Goal: Information Seeking & Learning: Learn about a topic

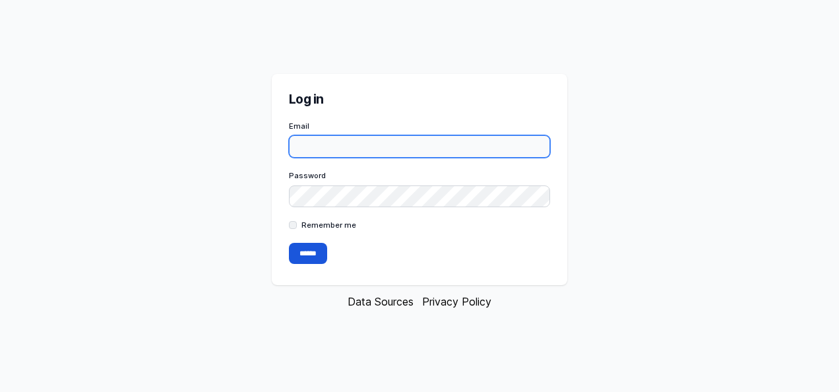
click at [403, 144] on input "Email" at bounding box center [420, 146] width 262 height 22
type input "**********"
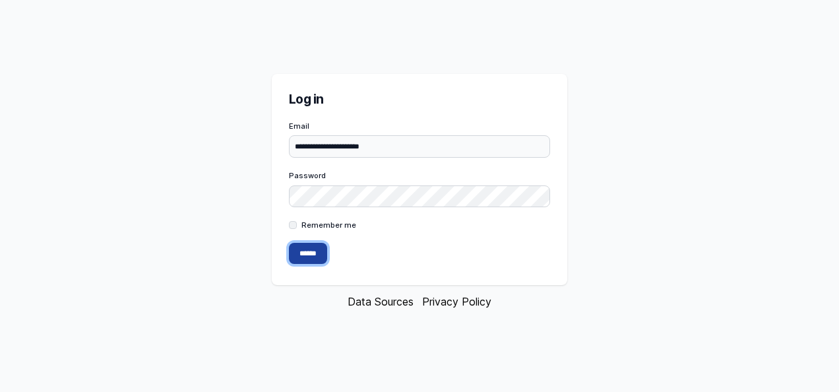
click at [305, 248] on input "******" at bounding box center [308, 253] width 38 height 21
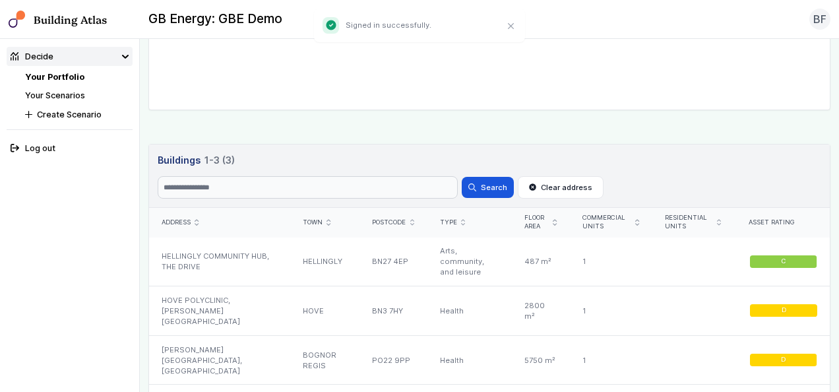
scroll to position [514, 0]
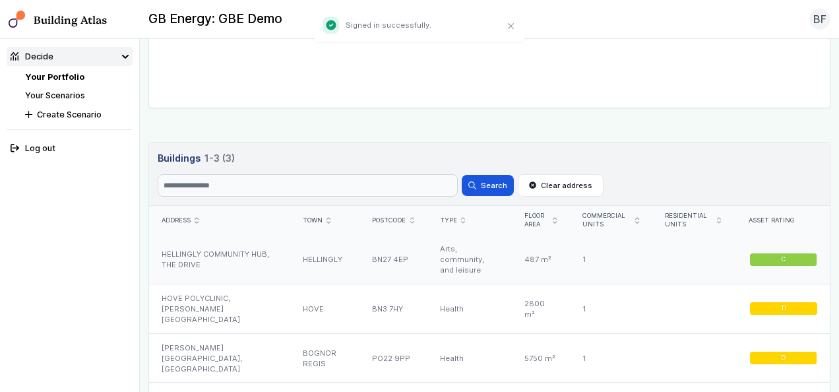
click at [290, 255] on div "HELLINGLY" at bounding box center [325, 260] width 70 height 49
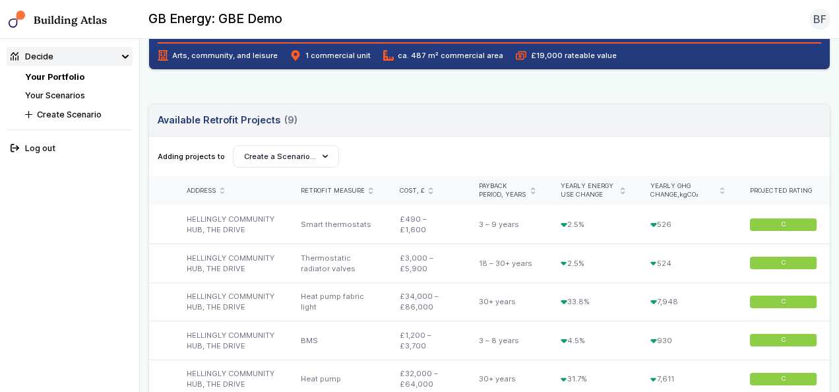
scroll to position [363, 0]
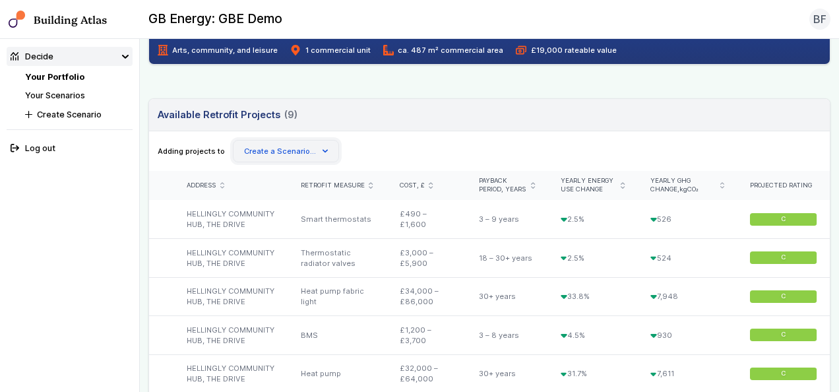
click at [291, 141] on button "Create a Scenario…" at bounding box center [286, 151] width 106 height 22
click at [377, 137] on div "Adding projects to Create Scenario Create a Scenario…" at bounding box center [489, 151] width 681 height 40
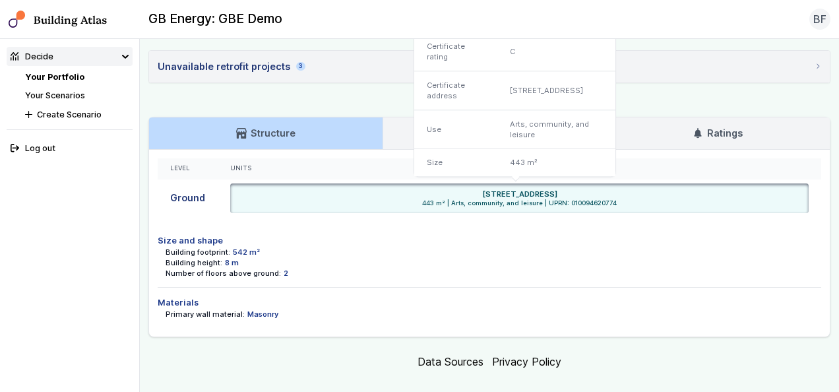
scroll to position [928, 0]
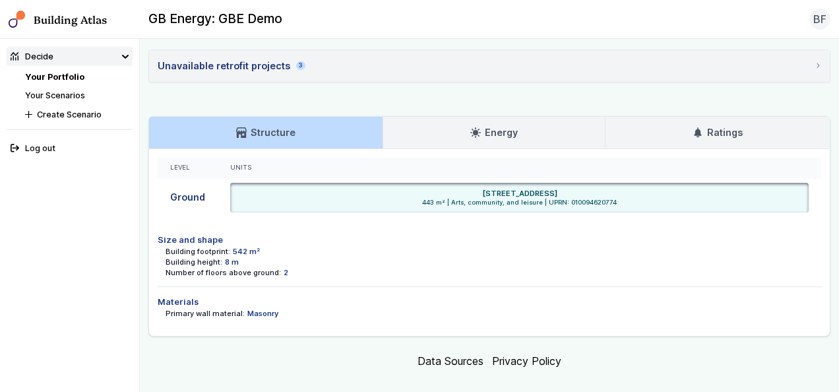
click at [408, 127] on link "Energy" at bounding box center [494, 133] width 222 height 32
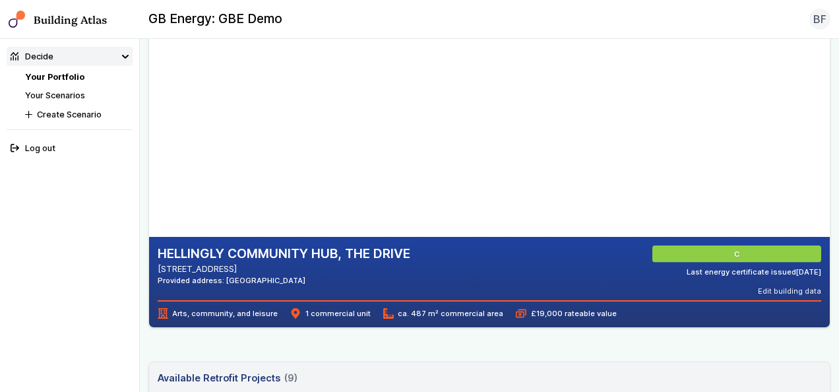
scroll to position [69, 0]
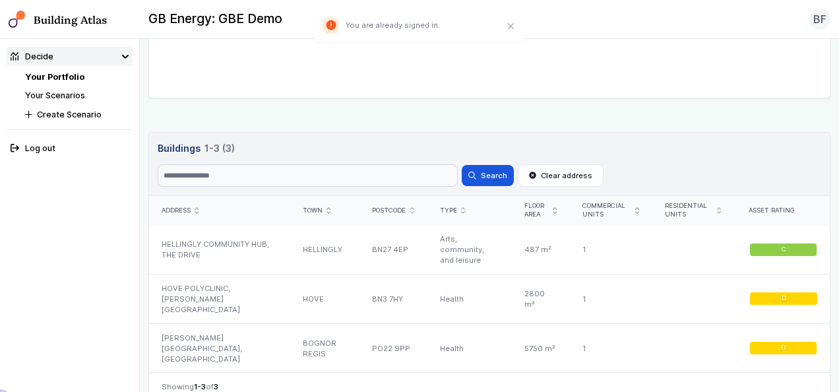
scroll to position [548, 0]
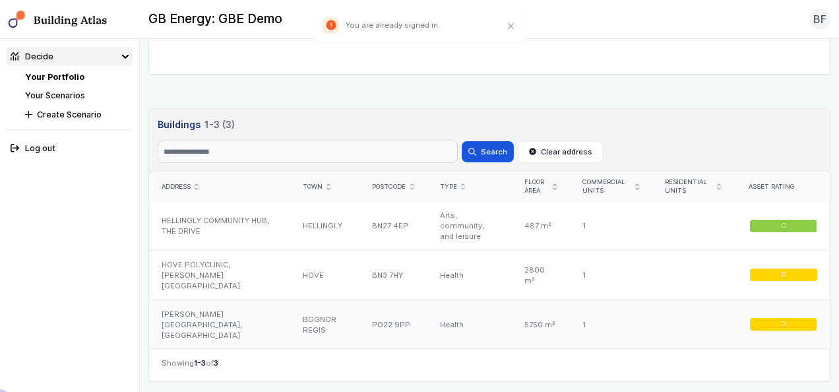
click at [360, 319] on div "PO22 9PP" at bounding box center [393, 324] width 67 height 49
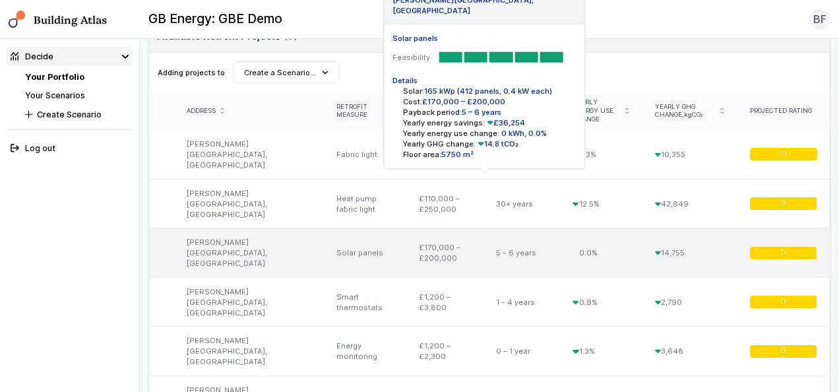
scroll to position [483, 0]
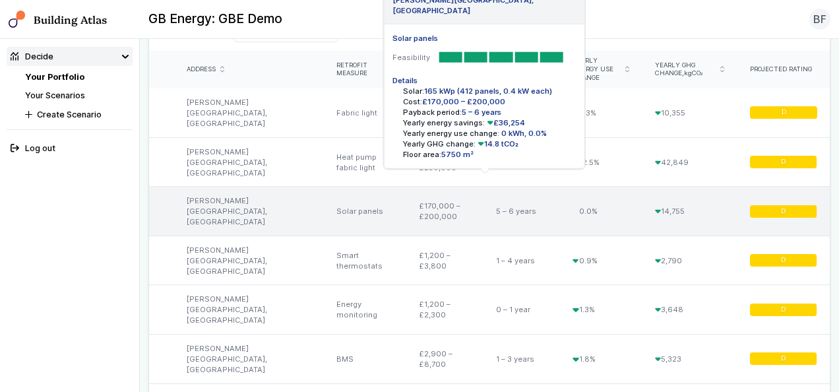
click at [407, 203] on div "£170,000 – £200,000" at bounding box center [445, 211] width 77 height 49
click at [335, 201] on div "Solar panels" at bounding box center [365, 211] width 82 height 49
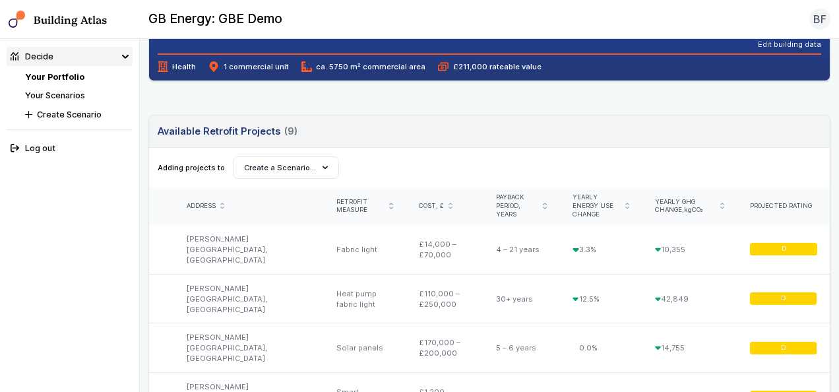
scroll to position [352, 0]
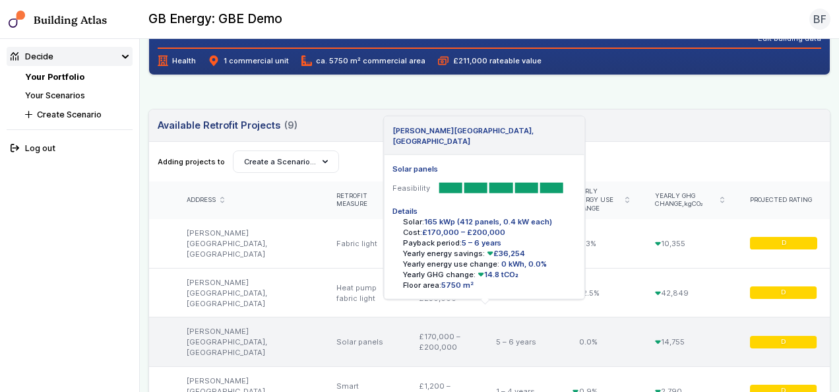
drag, startPoint x: 473, startPoint y: 223, endPoint x: 519, endPoint y: 264, distance: 61.7
click at [519, 264] on ul "Solar: 165 kWp (412 panels, 0.4 kW each) Cost: £170,000 – £200,000 Payback peri…" at bounding box center [484, 253] width 183 height 74
drag, startPoint x: 519, startPoint y: 264, endPoint x: 448, endPoint y: 214, distance: 86.2
click at [448, 214] on h5 "Details" at bounding box center [484, 211] width 183 height 11
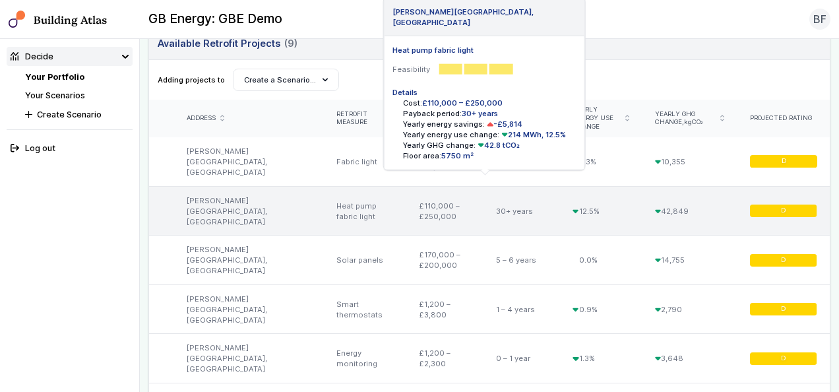
scroll to position [435, 0]
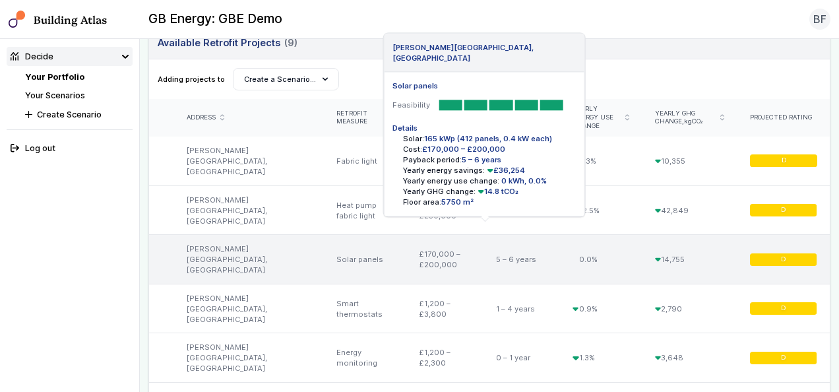
click at [366, 255] on div "Solar panels" at bounding box center [365, 259] width 82 height 49
click at [227, 239] on div "[PERSON_NAME][GEOGRAPHIC_DATA], [GEOGRAPHIC_DATA]" at bounding box center [249, 259] width 150 height 49
click at [662, 248] on div "14,755" at bounding box center [690, 259] width 95 height 49
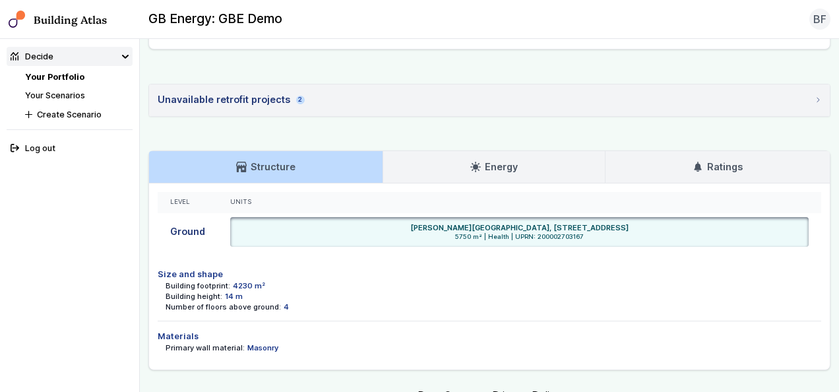
scroll to position [1036, 0]
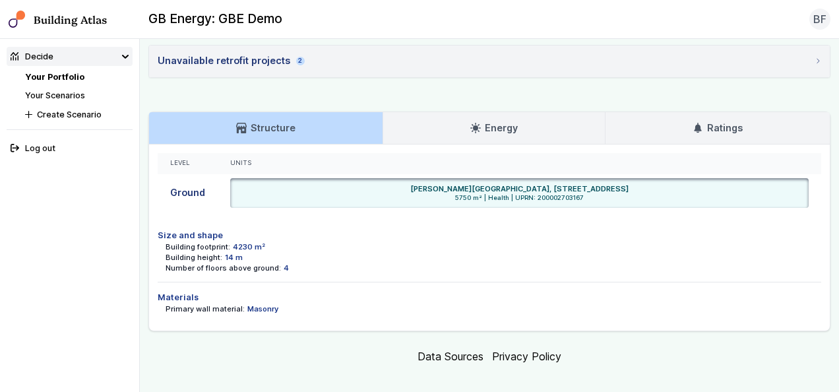
click at [403, 117] on link "Energy" at bounding box center [494, 128] width 222 height 32
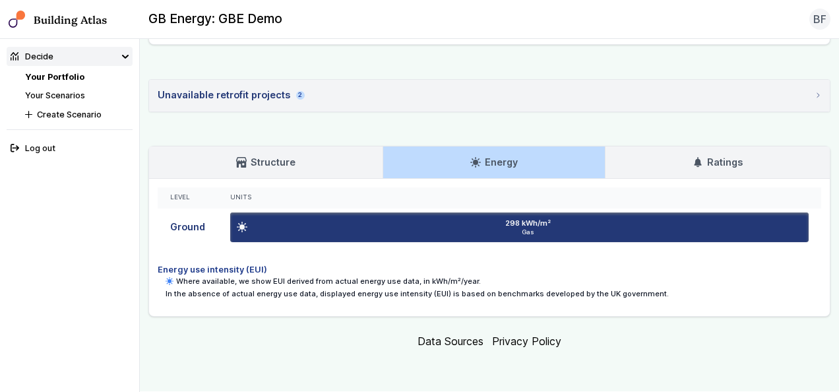
scroll to position [987, 0]
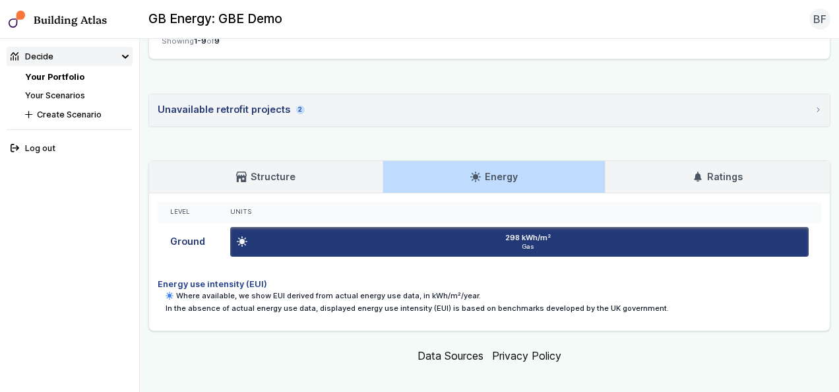
click at [308, 165] on link "Structure" at bounding box center [266, 177] width 234 height 32
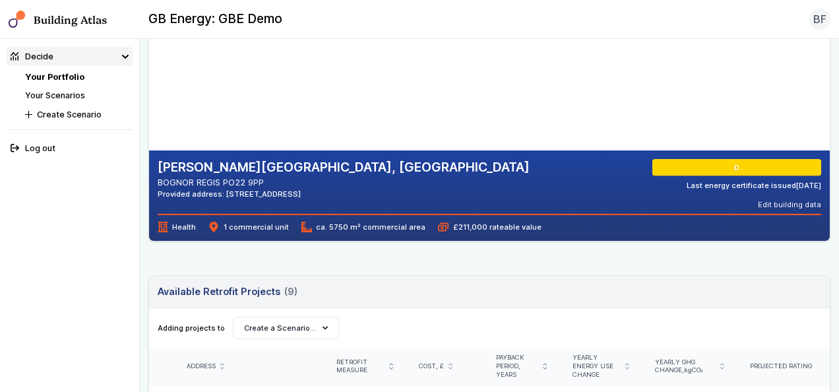
scroll to position [0, 0]
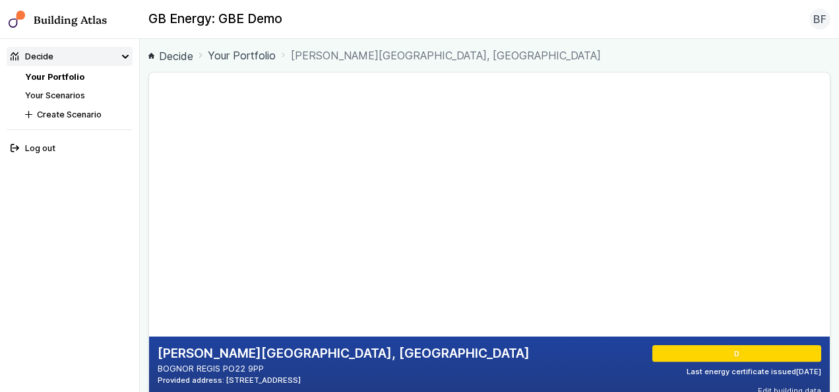
click at [63, 90] on link "Your Scenarios" at bounding box center [55, 95] width 60 height 10
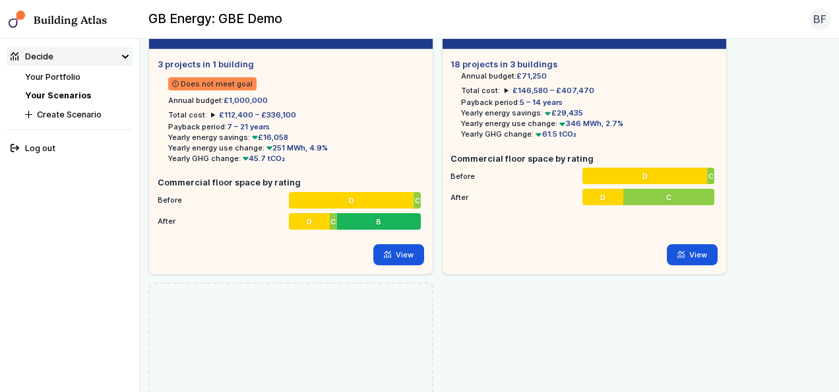
scroll to position [55, 0]
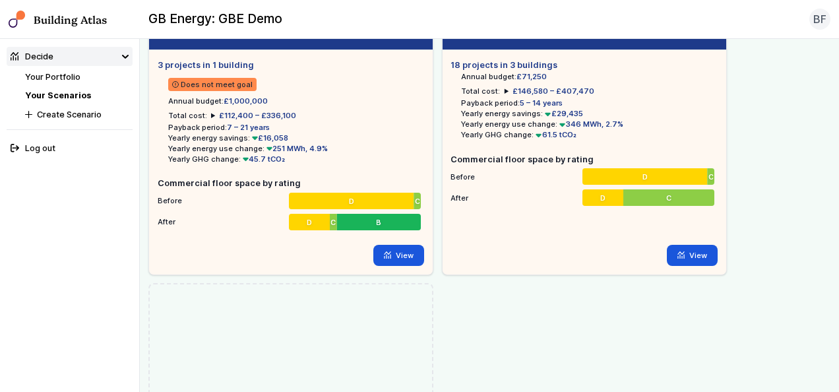
click at [62, 77] on link "Your Portfolio" at bounding box center [52, 77] width 55 height 10
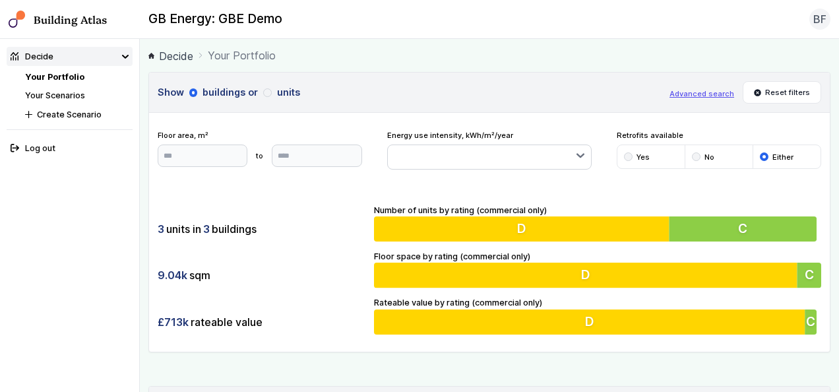
click at [413, 147] on button "button" at bounding box center [489, 157] width 203 height 24
click at [528, 133] on div "Energy use intensity, kWh/m²/year Under 50 50 – 100 101 – 150 151 – 200 201 – 2…" at bounding box center [489, 150] width 205 height 40
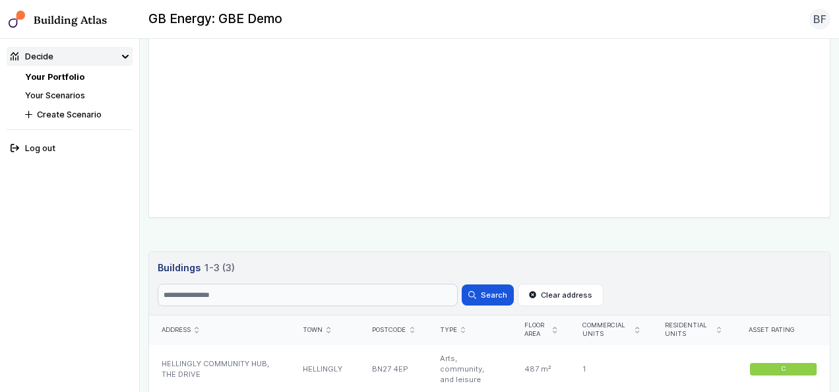
scroll to position [587, 0]
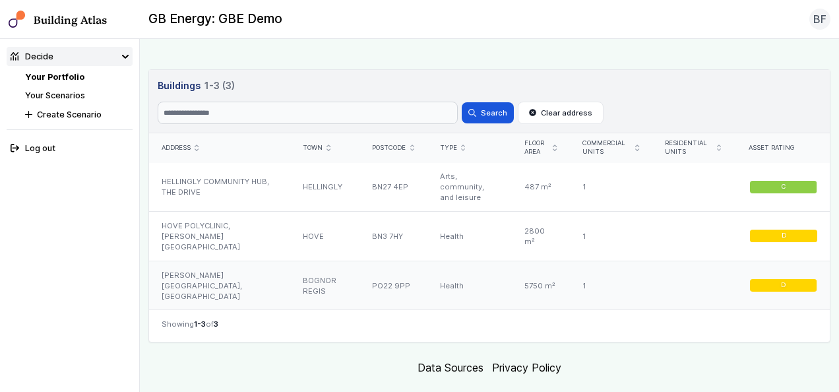
click at [212, 261] on div "[PERSON_NAME][GEOGRAPHIC_DATA], [GEOGRAPHIC_DATA]" at bounding box center [219, 285] width 141 height 49
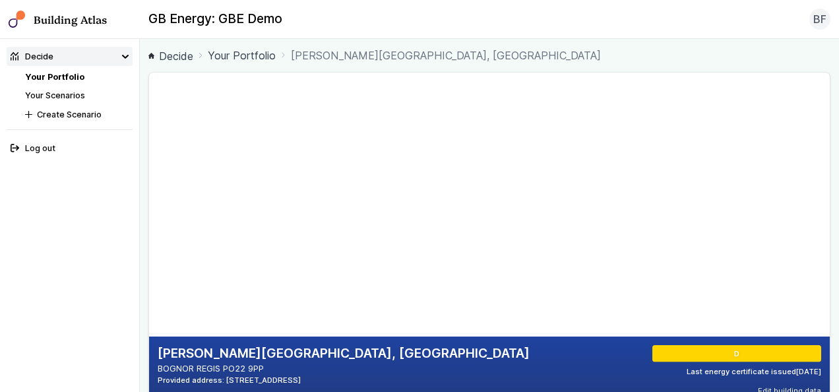
scroll to position [531, 0]
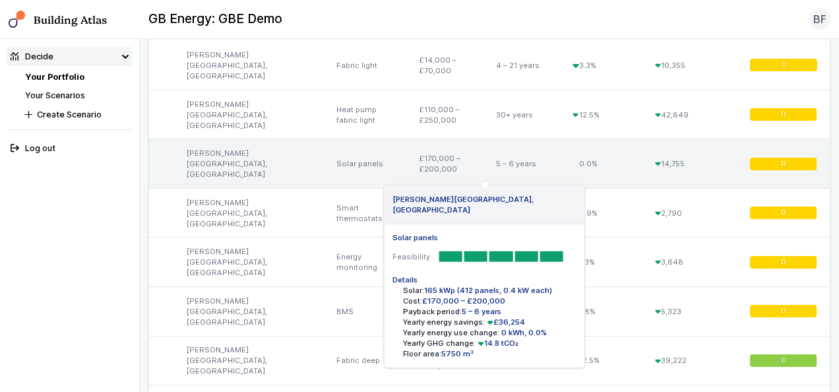
click at [421, 153] on div "£170,000 – £200,000" at bounding box center [445, 163] width 77 height 49
drag, startPoint x: 463, startPoint y: 292, endPoint x: 542, endPoint y: 286, distance: 78.8
click at [542, 286] on span "165 kWp (412 panels, 0.4 kW each)" at bounding box center [488, 290] width 128 height 9
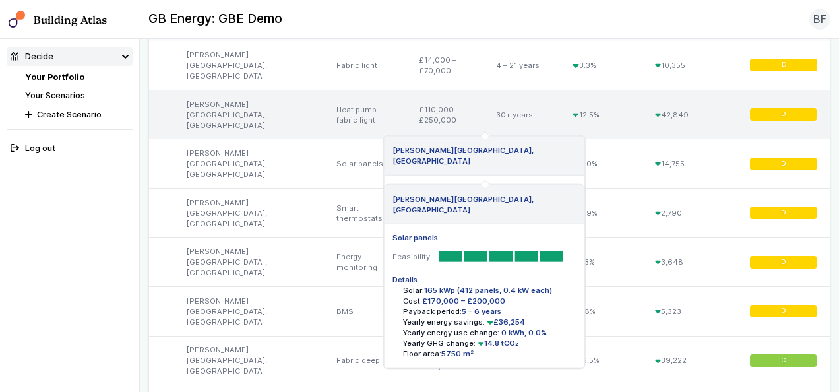
click at [364, 107] on div "Heat pump fabric light" at bounding box center [365, 114] width 82 height 49
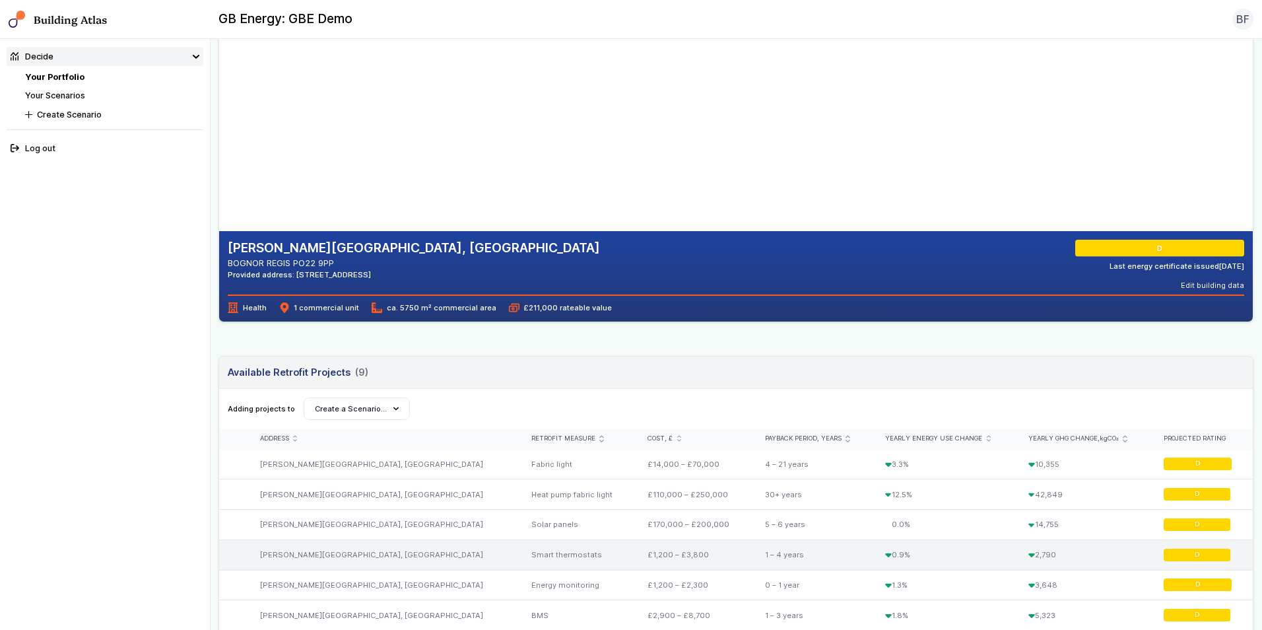
scroll to position [0, 0]
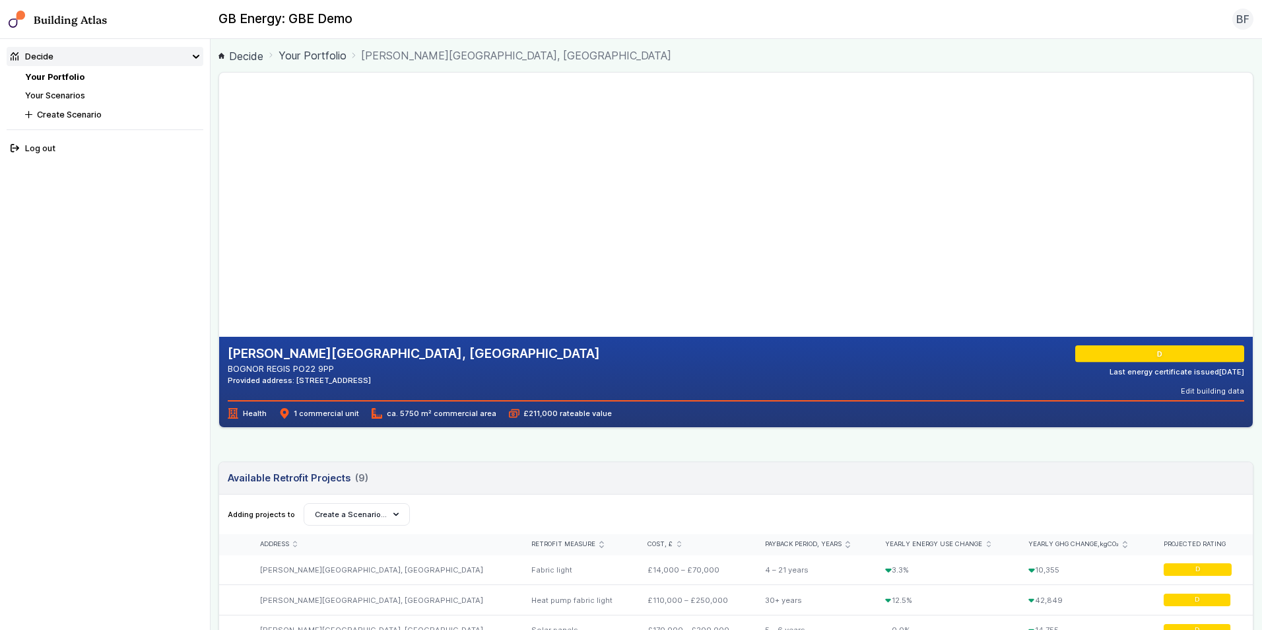
drag, startPoint x: 609, startPoint y: 236, endPoint x: 363, endPoint y: 288, distance: 251.6
click at [219, 288] on gmp-map-3d at bounding box center [219, 205] width 0 height 264
drag, startPoint x: 635, startPoint y: 301, endPoint x: 510, endPoint y: 272, distance: 128.1
click at [219, 272] on gmp-map-3d at bounding box center [219, 205] width 0 height 264
click at [73, 74] on link "Your Portfolio" at bounding box center [54, 77] width 59 height 10
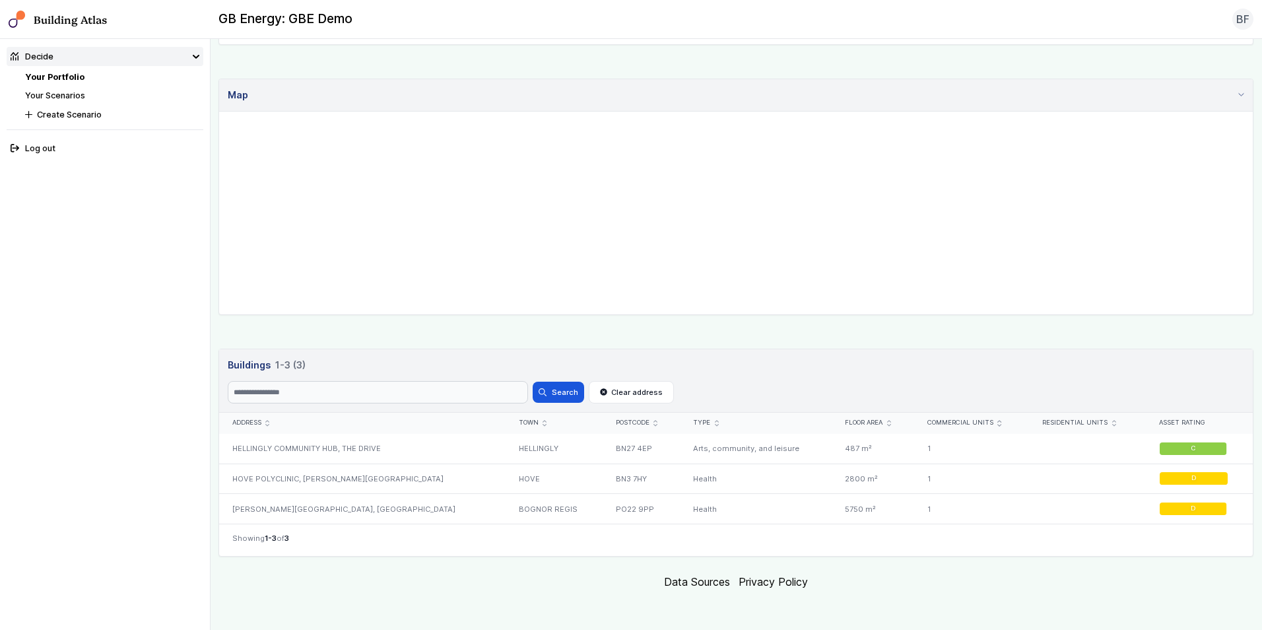
scroll to position [310, 0]
click at [394, 391] on div "HOVE POLYCLINIC, [PERSON_NAME][GEOGRAPHIC_DATA]" at bounding box center [362, 476] width 286 height 30
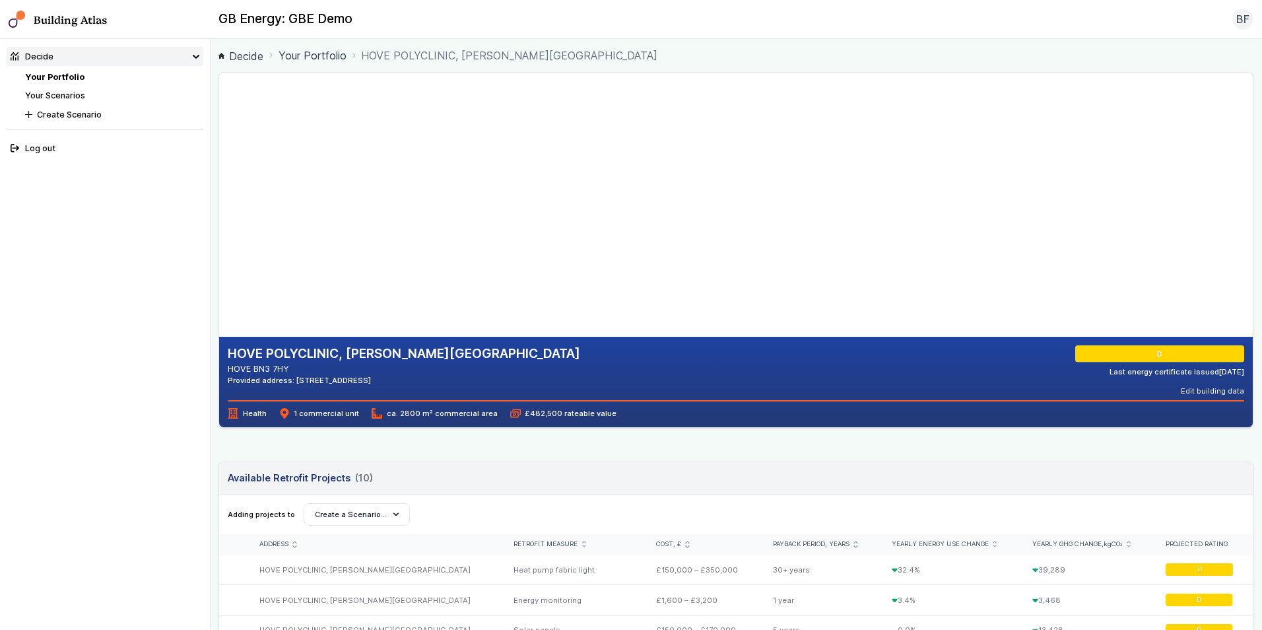
click at [88, 75] on li "Your Portfolio" at bounding box center [114, 77] width 178 height 13
click at [55, 74] on link "Your Portfolio" at bounding box center [54, 77] width 59 height 10
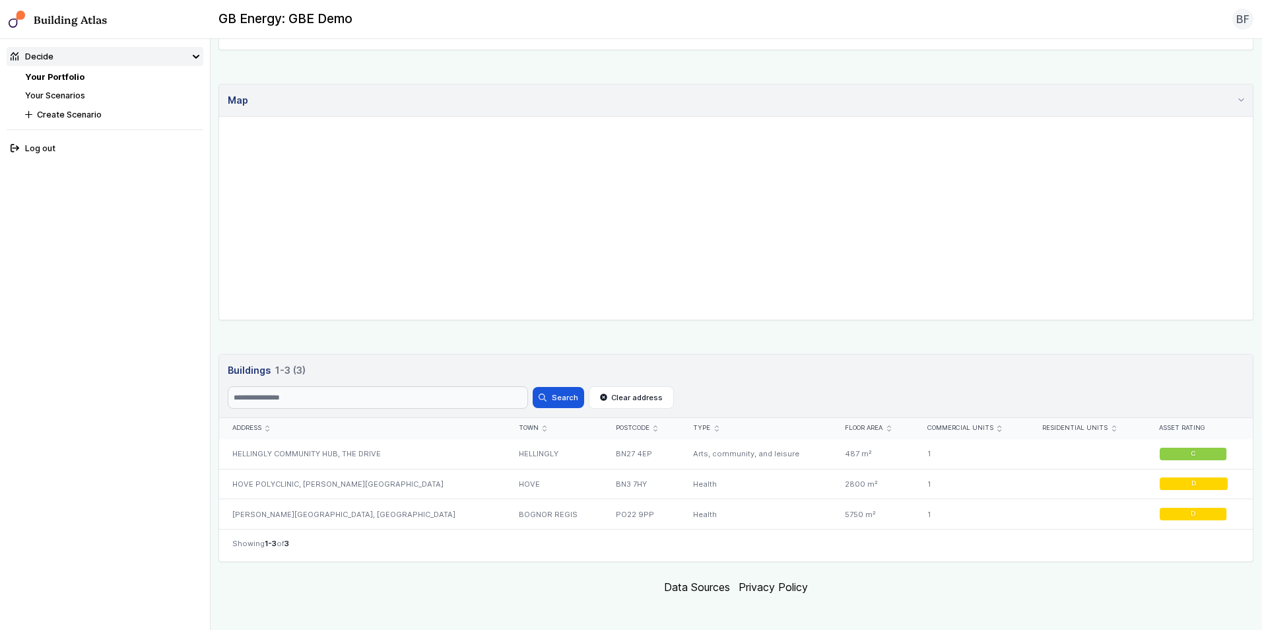
scroll to position [310, 0]
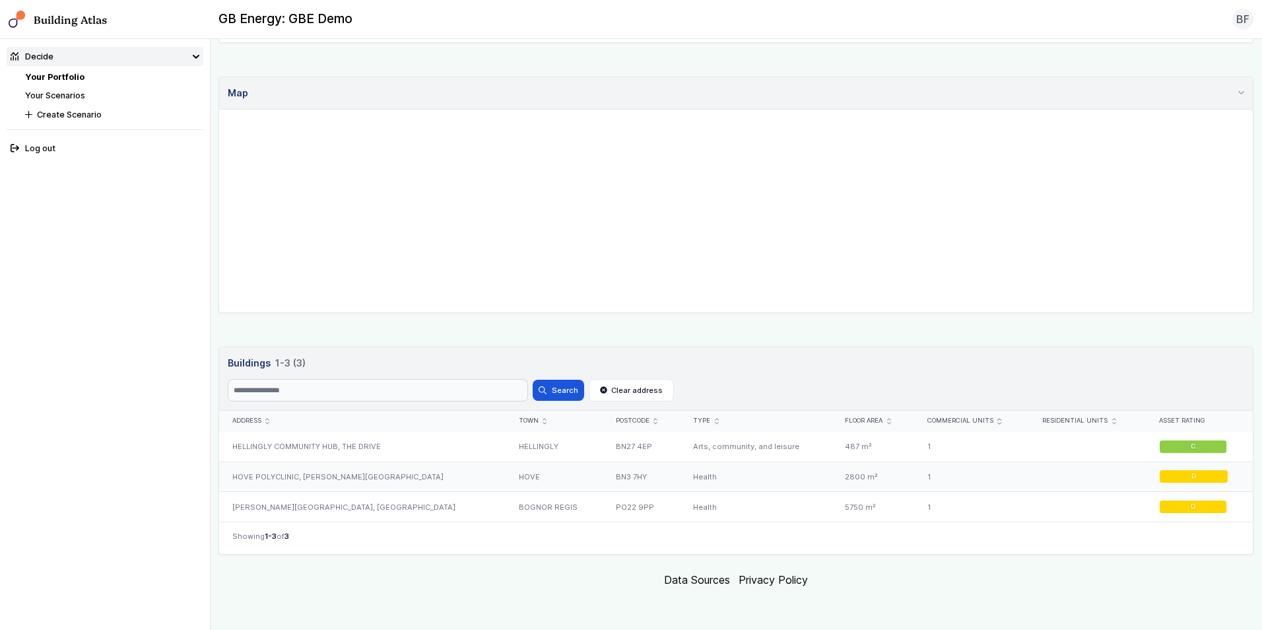
click at [388, 391] on div "HOVE POLYCLINIC, [PERSON_NAME][GEOGRAPHIC_DATA]" at bounding box center [362, 476] width 286 height 30
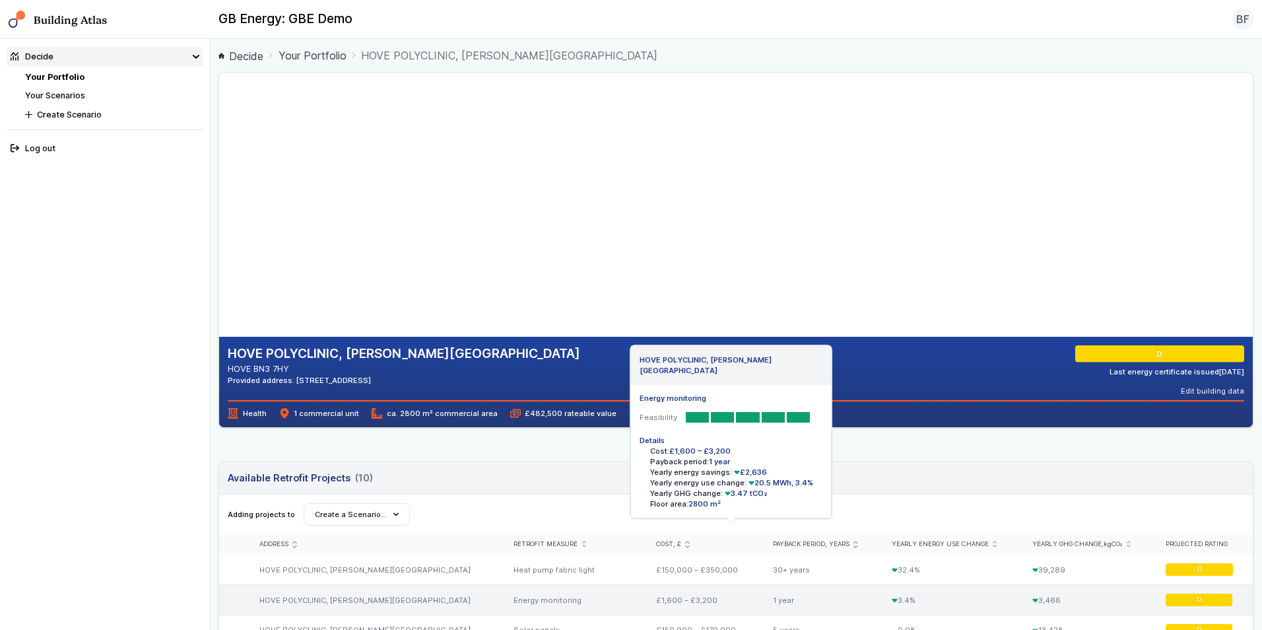
scroll to position [59, 0]
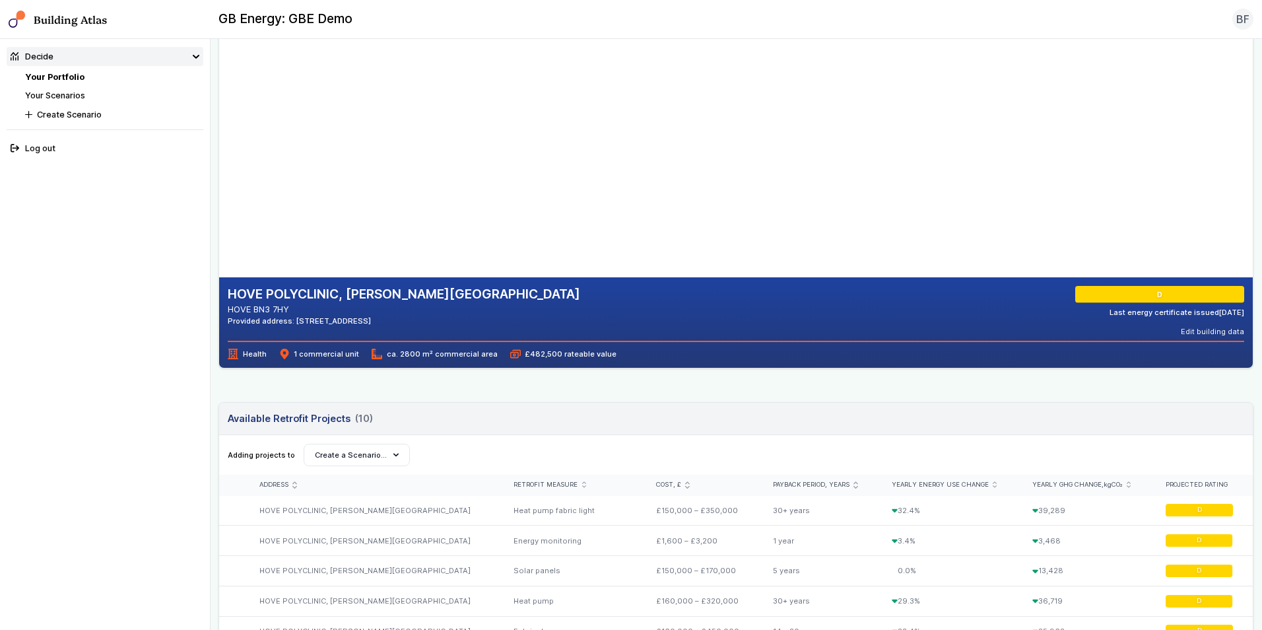
drag, startPoint x: 294, startPoint y: 307, endPoint x: 253, endPoint y: 311, distance: 41.1
click at [253, 311] on address "HOVE BN3 7HY" at bounding box center [404, 309] width 352 height 13
drag, startPoint x: 340, startPoint y: 183, endPoint x: 470, endPoint y: 236, distance: 140.1
click at [219, 236] on gmp-map-3d at bounding box center [219, 145] width 0 height 264
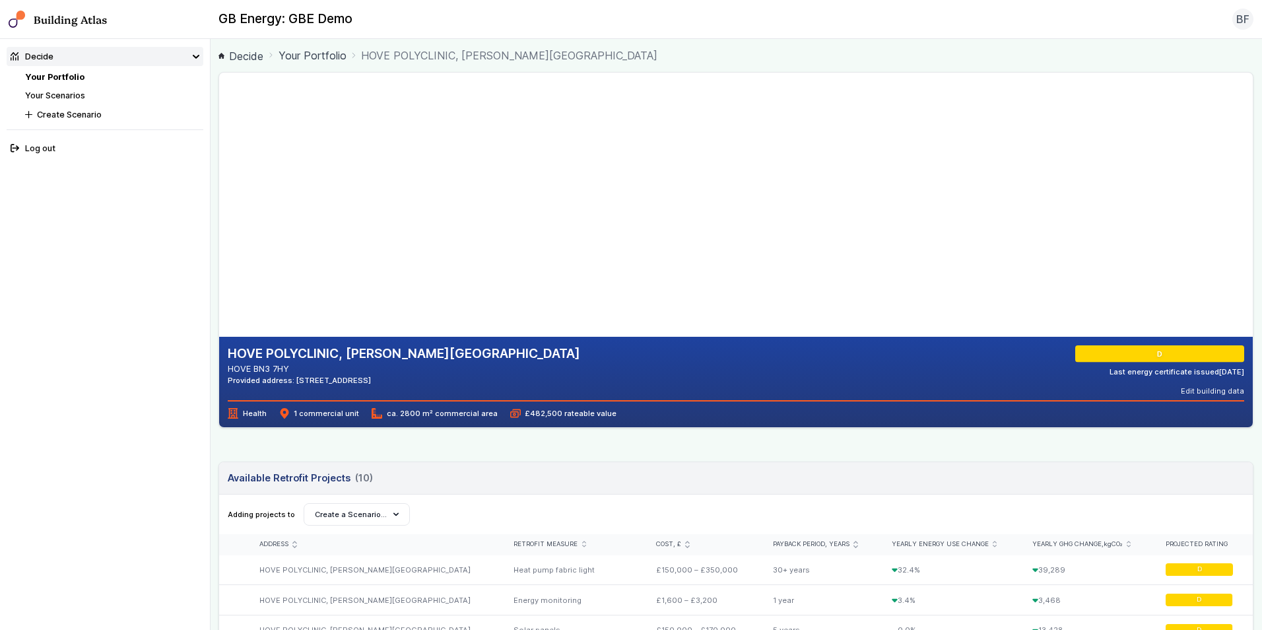
drag, startPoint x: 350, startPoint y: 162, endPoint x: 509, endPoint y: 261, distance: 187.7
click at [219, 261] on gmp-map-3d at bounding box center [219, 205] width 0 height 264
click at [219, 213] on gmp-map-3d at bounding box center [219, 205] width 0 height 264
click at [78, 76] on link "Your Portfolio" at bounding box center [54, 77] width 59 height 10
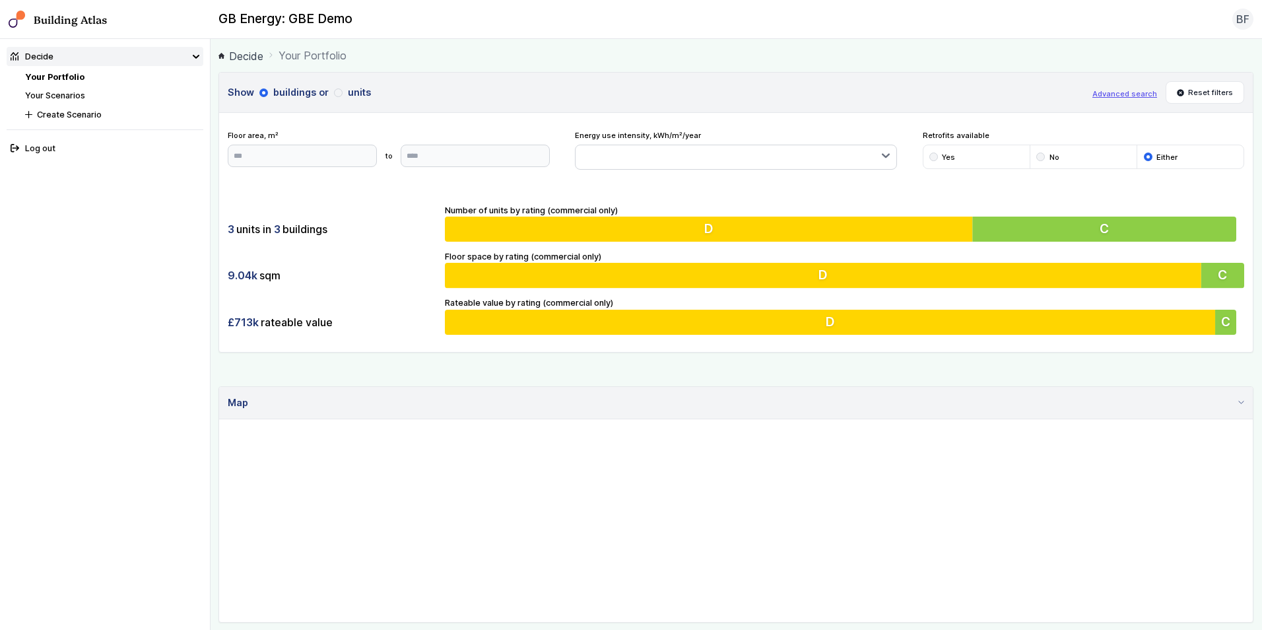
click at [839, 20] on span "BF" at bounding box center [1242, 19] width 13 height 16
click at [839, 28] on div "GB Energy: GBE Demo BF Log out" at bounding box center [736, 19] width 1051 height 21
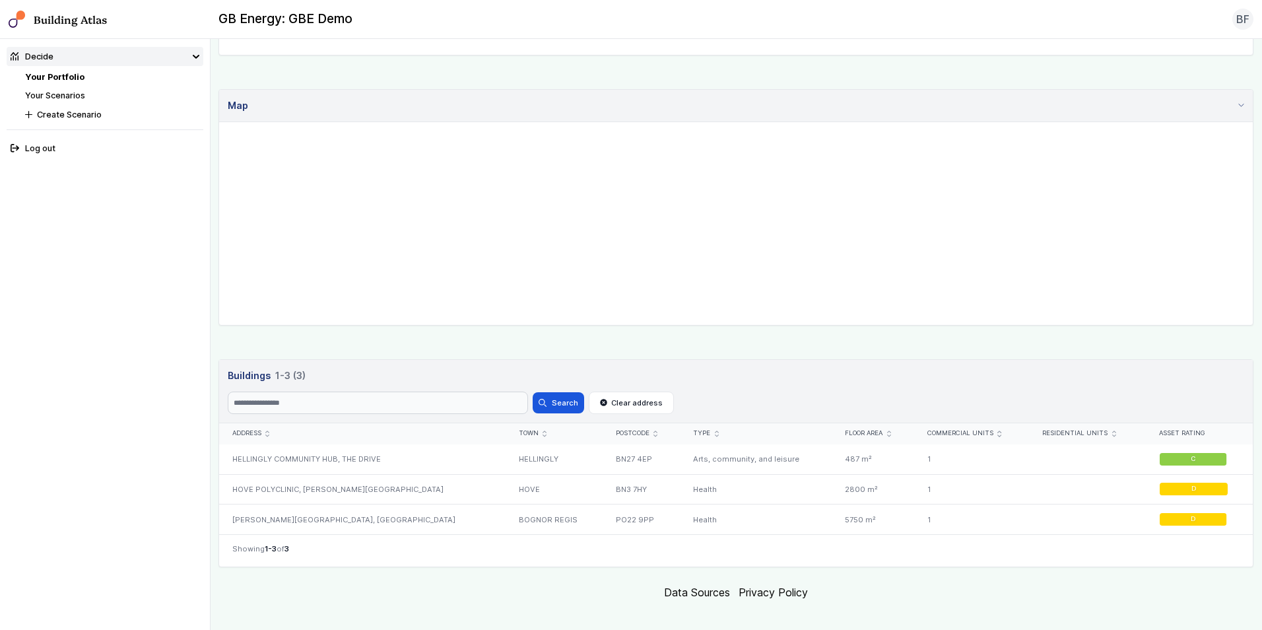
scroll to position [310, 0]
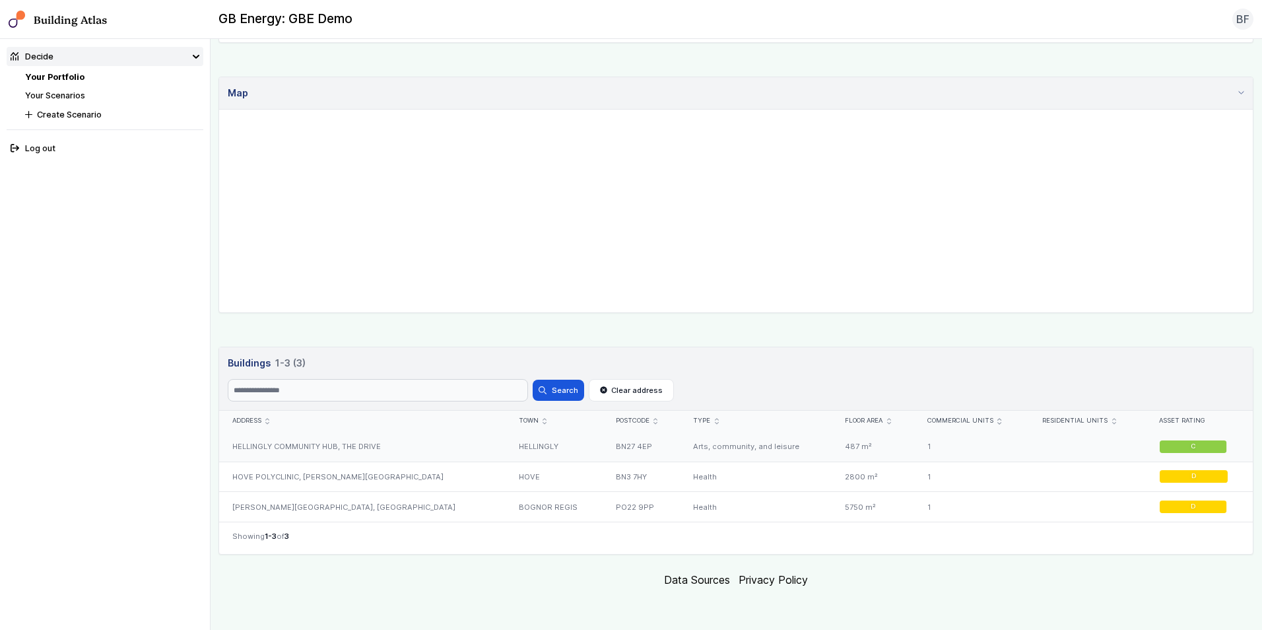
click at [413, 391] on div "HELLINGLY COMMUNITY HUB, THE DRIVE" at bounding box center [362, 447] width 286 height 30
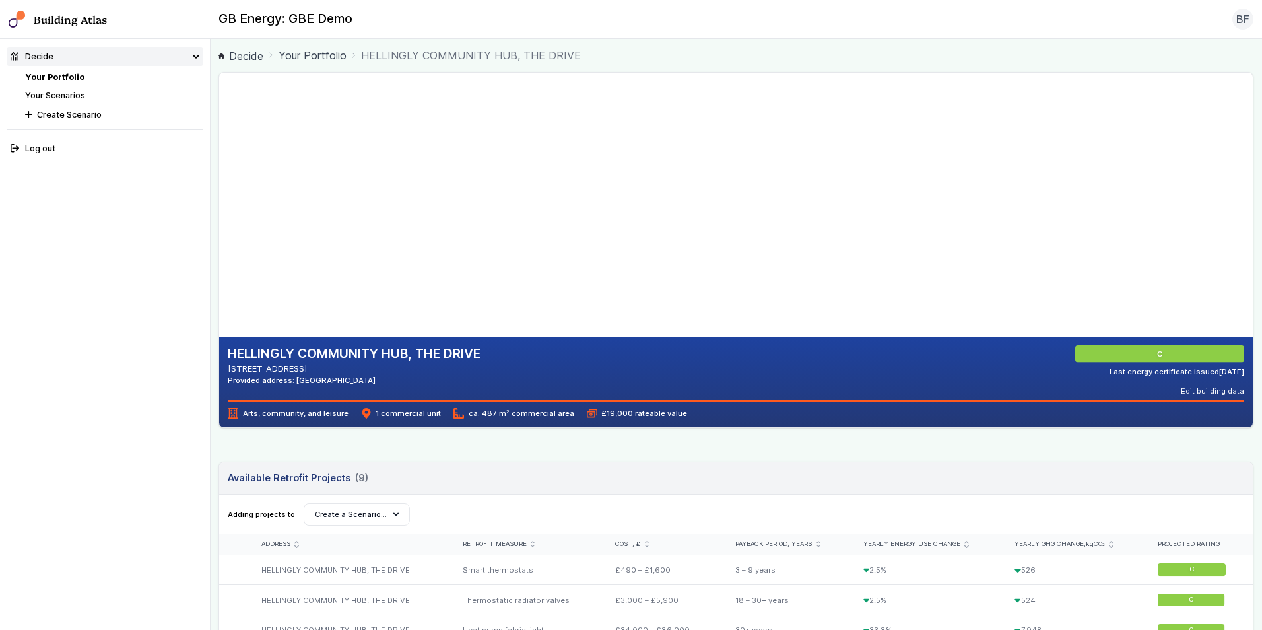
drag, startPoint x: 519, startPoint y: 209, endPoint x: 596, endPoint y: 276, distance: 102.4
click at [219, 276] on gmp-map-3d at bounding box center [219, 205] width 0 height 264
drag, startPoint x: 622, startPoint y: 275, endPoint x: 492, endPoint y: 245, distance: 133.4
click at [219, 245] on gmp-map-3d at bounding box center [219, 205] width 0 height 264
drag, startPoint x: 1181, startPoint y: 214, endPoint x: 1006, endPoint y: 188, distance: 177.4
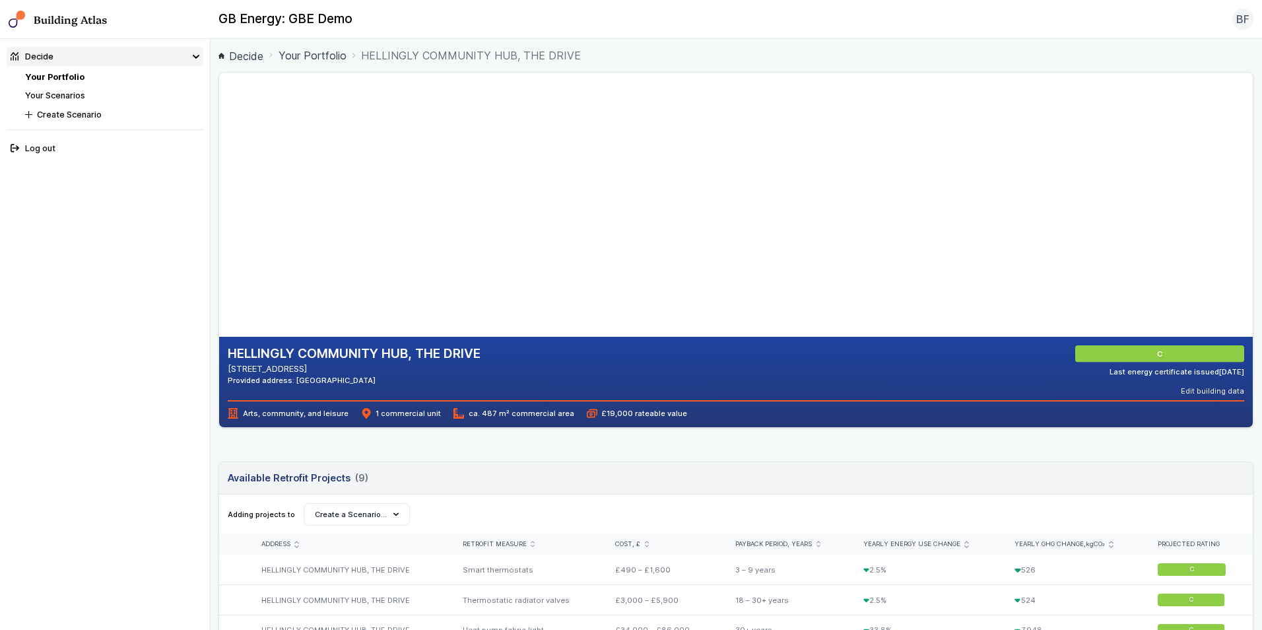
click at [219, 188] on gmp-map at bounding box center [219, 205] width 0 height 264
drag, startPoint x: 1055, startPoint y: 256, endPoint x: 914, endPoint y: 199, distance: 151.8
click at [219, 199] on gmp-map at bounding box center [219, 205] width 0 height 264
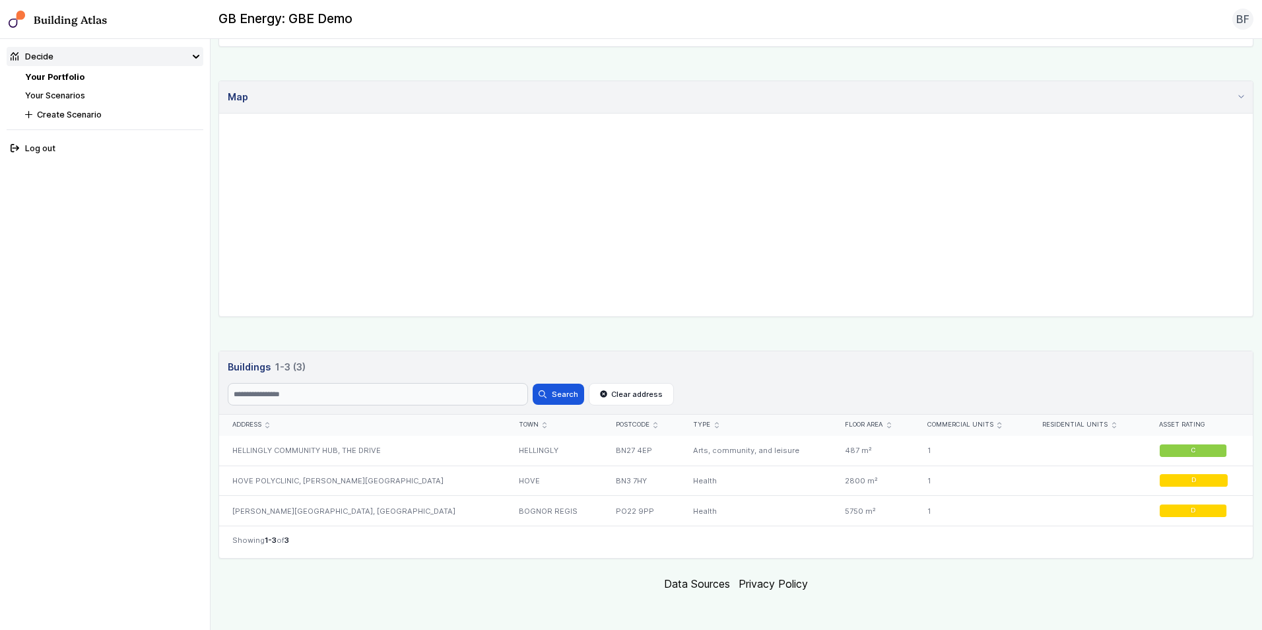
scroll to position [306, 0]
click at [335, 391] on div "HOVE POLYCLINIC, [PERSON_NAME][GEOGRAPHIC_DATA]" at bounding box center [362, 480] width 286 height 30
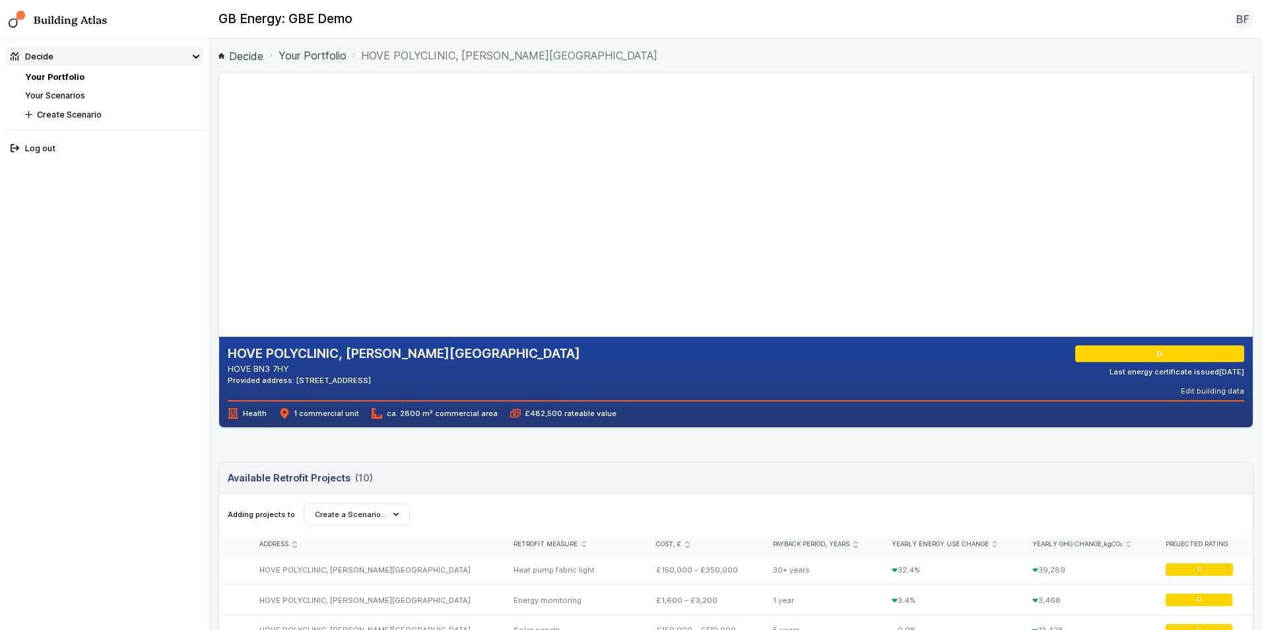
drag, startPoint x: 440, startPoint y: 149, endPoint x: 355, endPoint y: 142, distance: 84.8
click at [219, 142] on gmp-map-3d at bounding box center [219, 205] width 0 height 264
drag, startPoint x: 355, startPoint y: 142, endPoint x: 484, endPoint y: 195, distance: 139.4
click at [219, 195] on gmp-map-3d at bounding box center [219, 205] width 0 height 264
drag, startPoint x: 873, startPoint y: 153, endPoint x: 974, endPoint y: 228, distance: 125.5
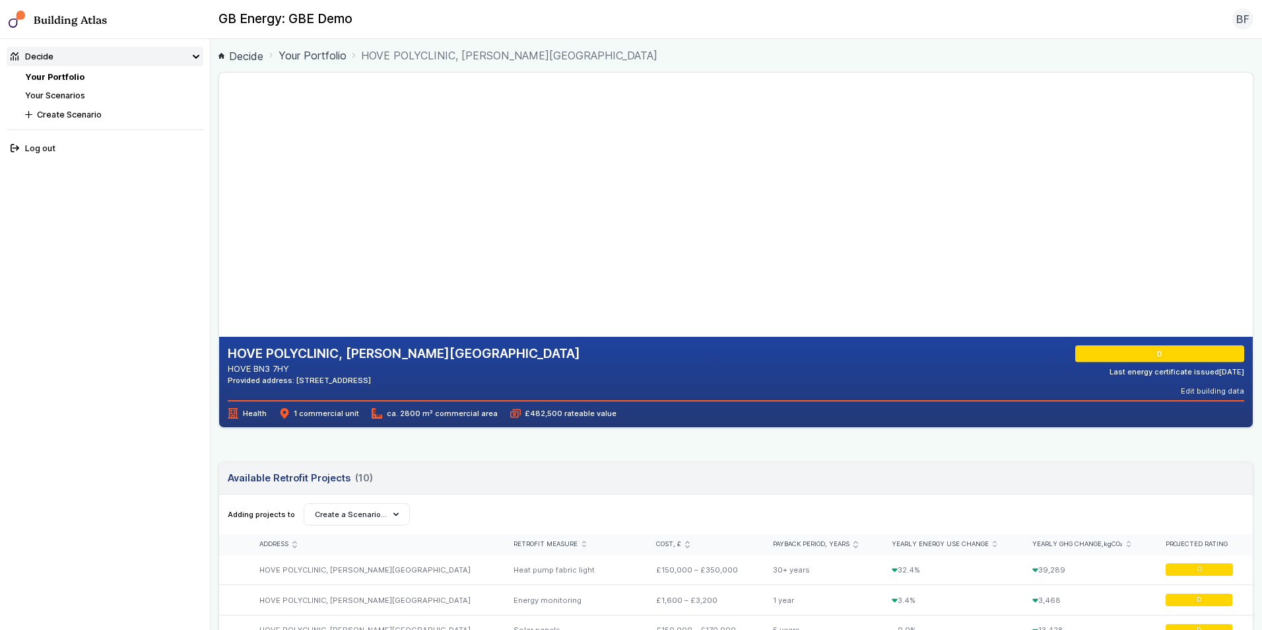
click at [219, 228] on gmp-map at bounding box center [219, 205] width 0 height 264
drag, startPoint x: 468, startPoint y: 210, endPoint x: 404, endPoint y: 167, distance: 77.1
click at [219, 216] on gmp-map-3d at bounding box center [219, 205] width 0 height 264
drag, startPoint x: 518, startPoint y: 196, endPoint x: 574, endPoint y: 218, distance: 59.6
click at [219, 218] on gmp-map-3d at bounding box center [219, 205] width 0 height 264
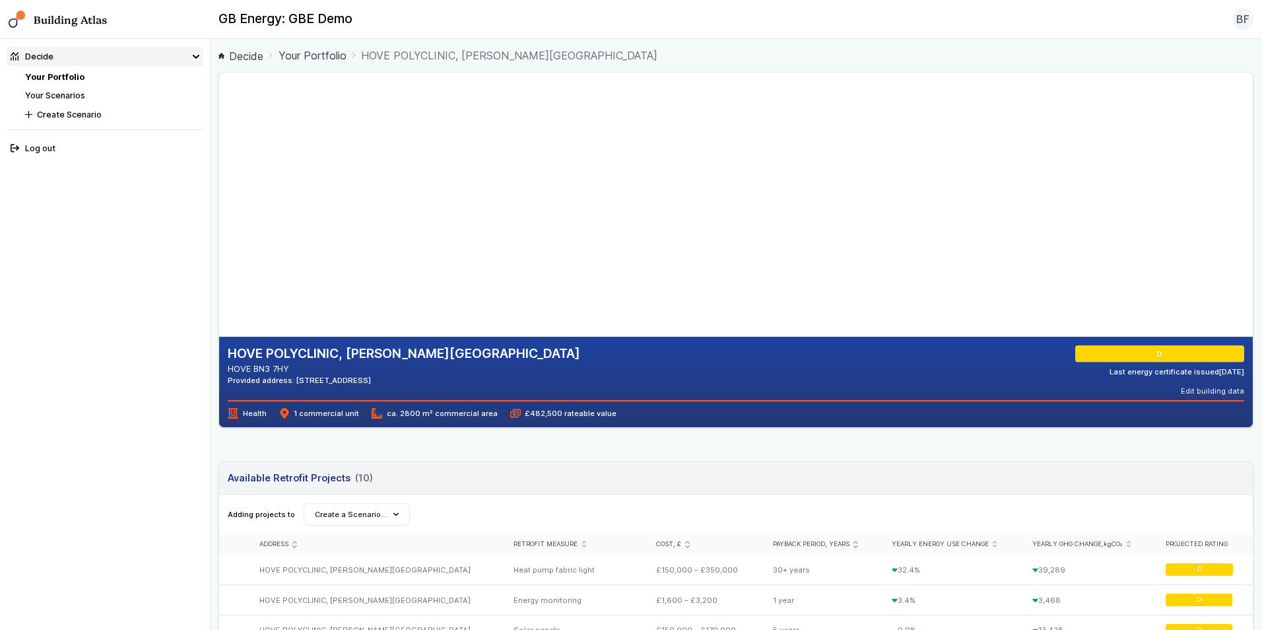
click at [219, 212] on gmp-map-3d at bounding box center [219, 205] width 0 height 264
drag, startPoint x: 626, startPoint y: 190, endPoint x: 537, endPoint y: 202, distance: 89.2
click at [219, 202] on gmp-map-3d at bounding box center [219, 205] width 0 height 264
